Goal: Check status: Check status

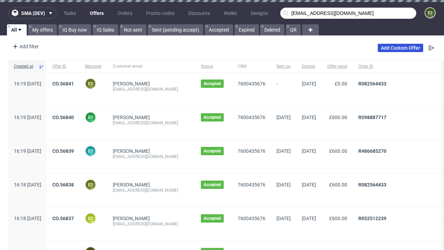
type input "[EMAIL_ADDRESS][DOMAIN_NAME]"
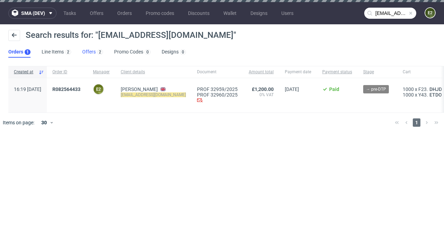
click at [93, 52] on link "Offers 2" at bounding box center [92, 51] width 21 height 11
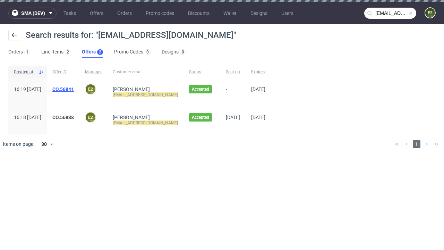
click at [74, 89] on link "CO.56841" at bounding box center [63, 89] width 22 height 6
